Goal: Information Seeking & Learning: Learn about a topic

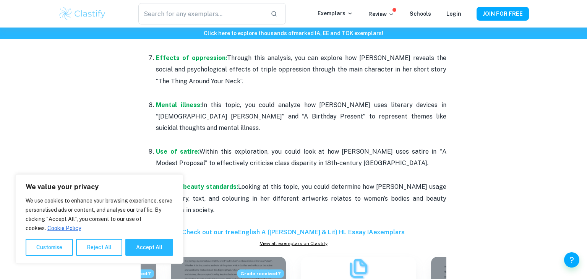
scroll to position [673, 0]
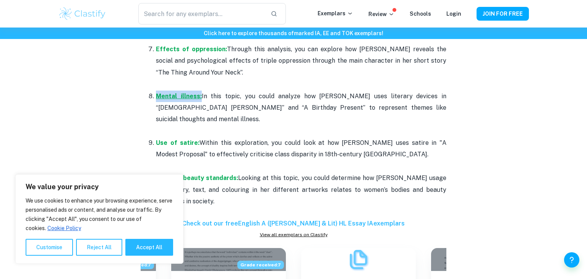
drag, startPoint x: 199, startPoint y: 96, endPoint x: 158, endPoint y: 94, distance: 41.3
click at [158, 94] on p "Mental illness: In this topic, you could analyze how Sylvia Plath uses literary…" at bounding box center [301, 108] width 290 height 35
copy strong "Mental illness:"
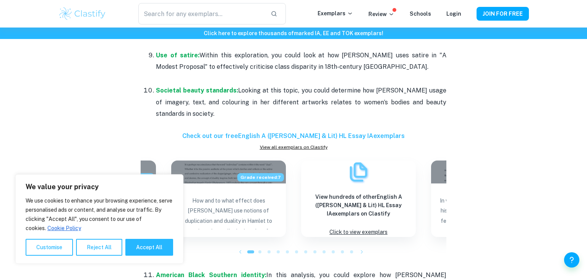
scroll to position [763, 0]
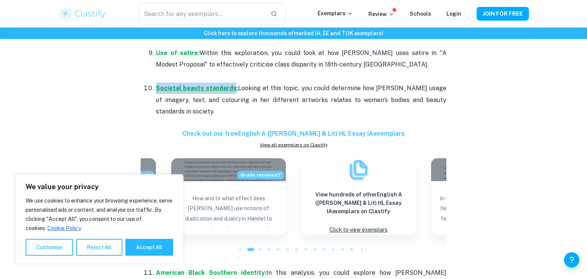
drag, startPoint x: 154, startPoint y: 78, endPoint x: 233, endPoint y: 74, distance: 78.5
click at [233, 82] on li "Societal beauty standards: Looking at this topic, you could determine how Barba…" at bounding box center [301, 99] width 290 height 35
copy strong "Societal beauty standards"
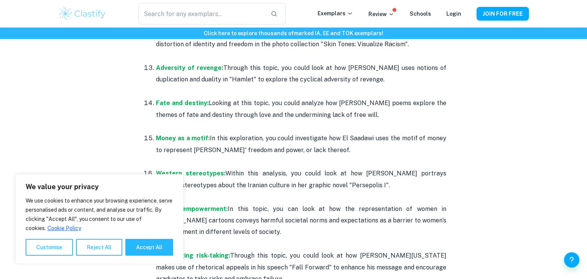
scroll to position [1087, 0]
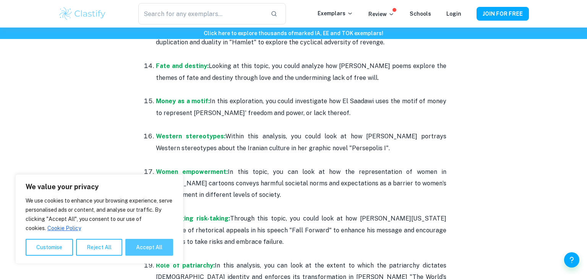
click at [141, 250] on button "Accept All" at bounding box center [149, 247] width 48 height 17
checkbox input "true"
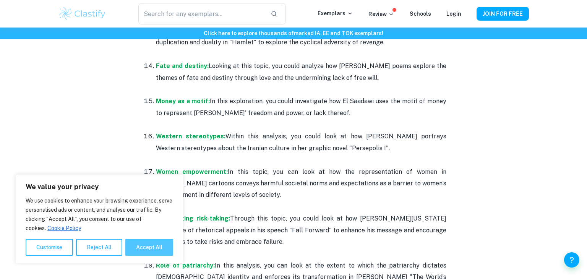
checkbox input "true"
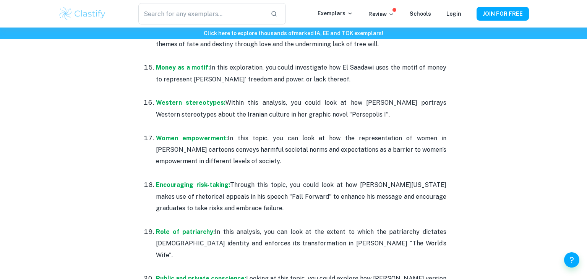
scroll to position [1120, 0]
drag, startPoint x: 155, startPoint y: 127, endPoint x: 225, endPoint y: 130, distance: 70.0
click at [225, 133] on li "Women empowerment: In this topic, you can look at how the representation of wom…" at bounding box center [301, 156] width 290 height 47
copy strong "Women empowerment:"
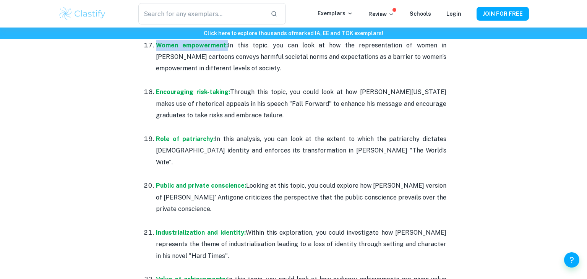
scroll to position [1212, 0]
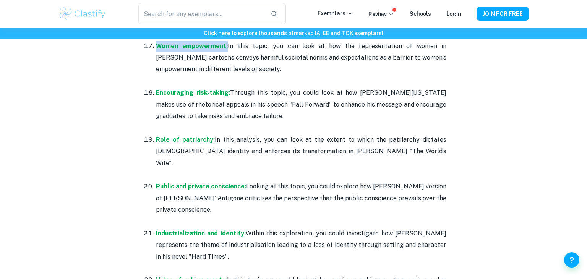
click at [168, 134] on p "Role of patriarchy: In this analysis, you can look at the extent to which the p…" at bounding box center [301, 151] width 290 height 35
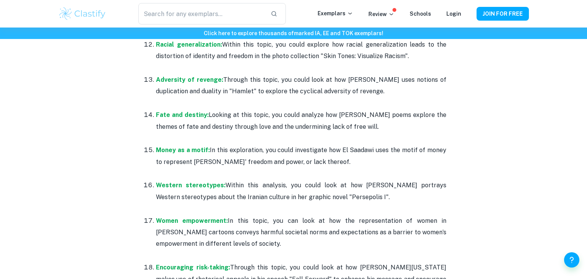
scroll to position [1041, 0]
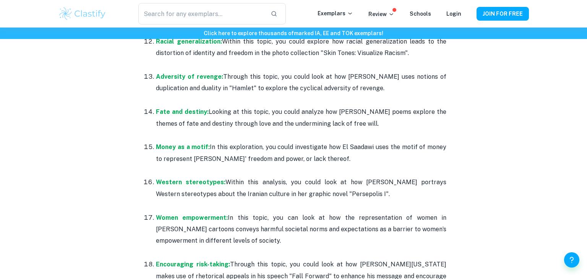
click at [156, 176] on li "Western stereotypes: Within this analysis, you could look at how Marjane Satrap…" at bounding box center [301, 193] width 290 height 35
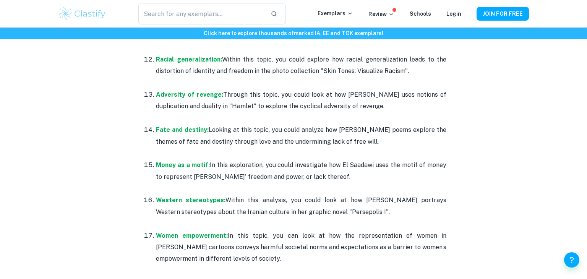
scroll to position [1021, 0]
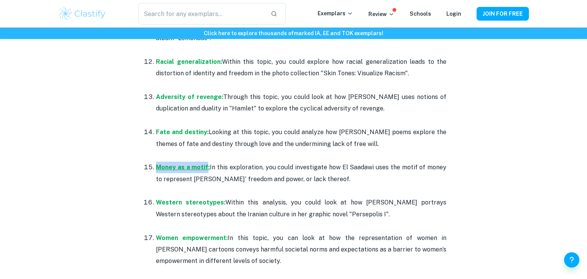
drag, startPoint x: 152, startPoint y: 157, endPoint x: 206, endPoint y: 156, distance: 53.1
click at [206, 161] on li "Money as a motif: In this exploration, you could investigate how El Saadawi use…" at bounding box center [301, 178] width 290 height 35
copy strong "Money as a motif"
click at [188, 135] on p "Fate and destiny: Looking at this topic, you could analyze how Szymborska’s poe…" at bounding box center [301, 137] width 290 height 23
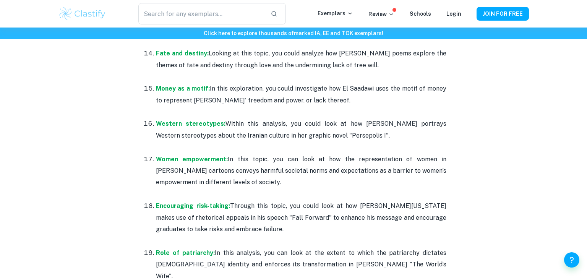
scroll to position [1100, 0]
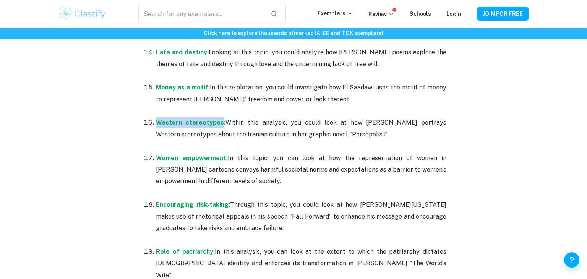
drag, startPoint x: 152, startPoint y: 110, endPoint x: 216, endPoint y: 107, distance: 63.9
click at [216, 117] on li "Western stereotypes: Within this analysis, you could look at how Marjane Satrap…" at bounding box center [301, 134] width 290 height 35
copy strong "Western stereotypes"
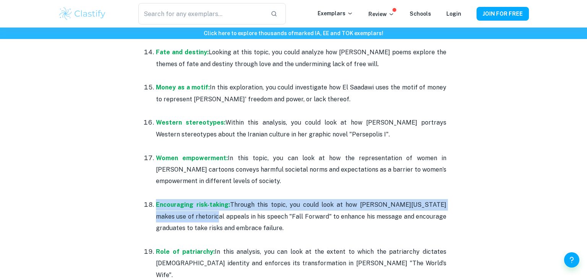
drag, startPoint x: 155, startPoint y: 194, endPoint x: 193, endPoint y: 206, distance: 39.6
click at [193, 206] on li "Encouraging risk-taking: Through this topic, you could look at how Denzel Washi…" at bounding box center [301, 222] width 290 height 47
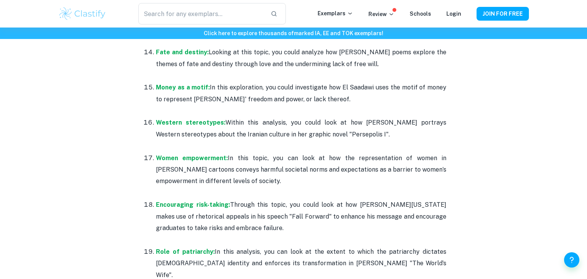
click at [156, 199] on li "Encouraging risk-taking: Through this topic, you could look at how Denzel Washi…" at bounding box center [301, 222] width 290 height 47
drag, startPoint x: 155, startPoint y: 193, endPoint x: 225, endPoint y: 193, distance: 69.9
click at [225, 199] on li "Encouraging risk-taking: Through this topic, you could look at how Denzel Washi…" at bounding box center [301, 222] width 290 height 47
copy strong "Encouraging risk-taking"
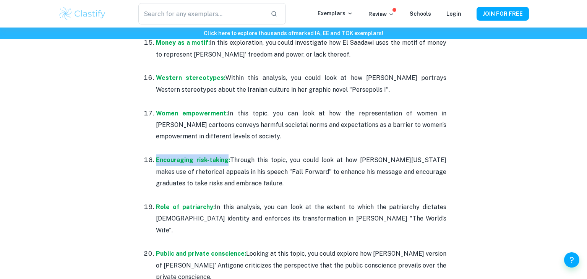
scroll to position [1146, 0]
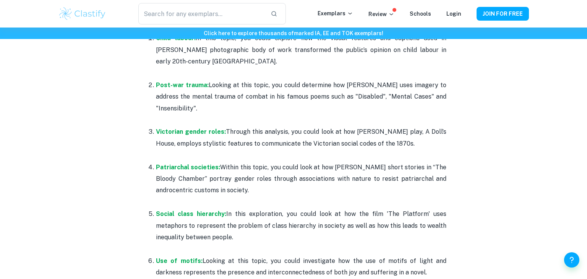
scroll to position [431, 0]
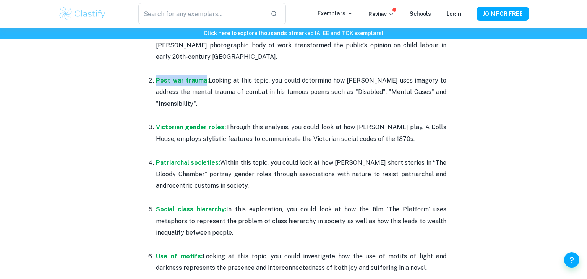
drag, startPoint x: 154, startPoint y: 79, endPoint x: 207, endPoint y: 81, distance: 52.4
click at [207, 81] on li "Post-war trauma: Looking at this topic, you could determine how [PERSON_NAME] u…" at bounding box center [301, 98] width 290 height 47
copy strong "Post-war trauma:"
